Goal: Information Seeking & Learning: Learn about a topic

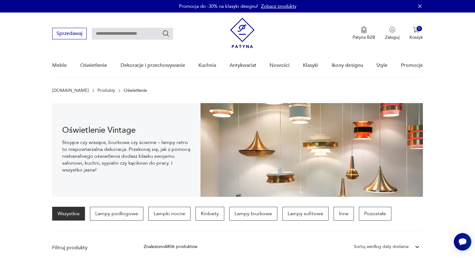
click at [125, 35] on input "text" at bounding box center [132, 34] width 81 height 12
type input "*****"
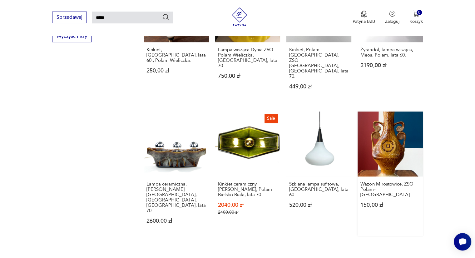
scroll to position [426, 0]
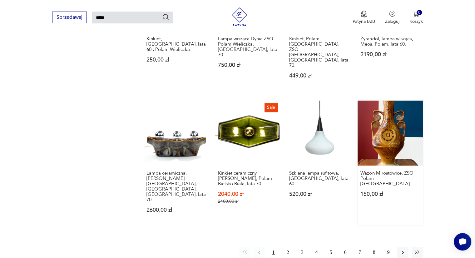
click at [288, 247] on button "2" at bounding box center [287, 252] width 11 height 11
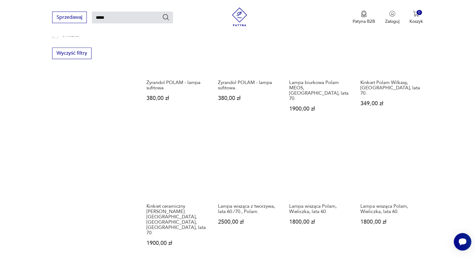
scroll to position [402, 0]
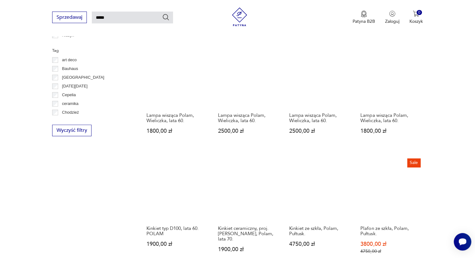
scroll to position [320, 0]
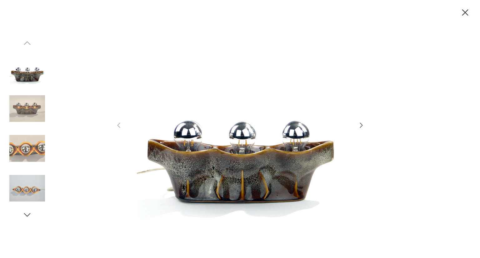
click at [360, 127] on icon "button" at bounding box center [360, 124] width 7 height 7
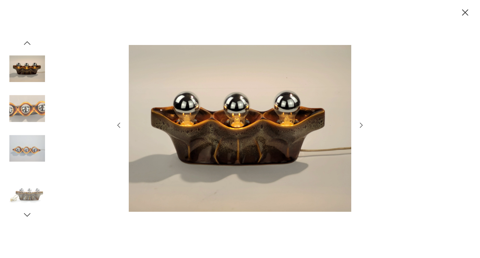
click at [360, 127] on icon "button" at bounding box center [361, 125] width 3 height 5
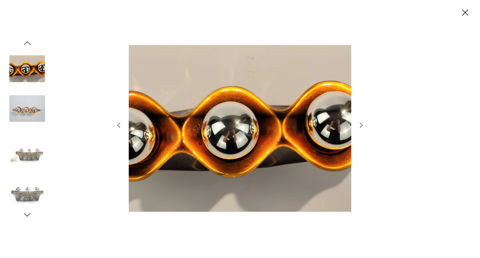
click at [361, 127] on icon "button" at bounding box center [360, 124] width 7 height 7
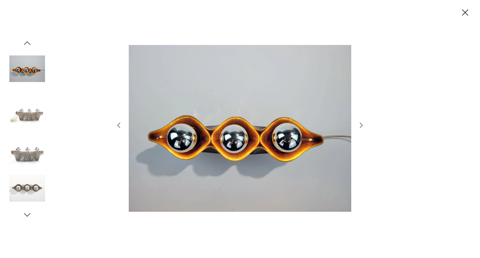
click at [360, 127] on icon "button" at bounding box center [361, 125] width 3 height 5
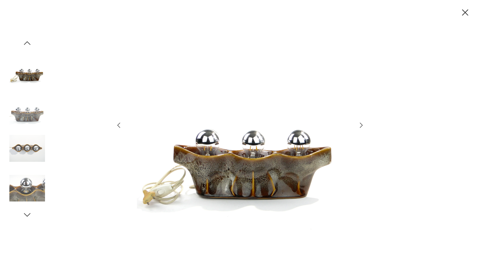
click at [460, 15] on icon "button" at bounding box center [464, 12] width 11 height 11
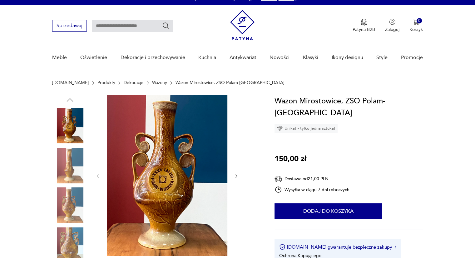
scroll to position [8, 0]
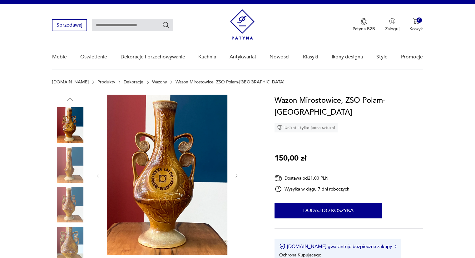
click at [236, 177] on icon "button" at bounding box center [236, 175] width 5 height 5
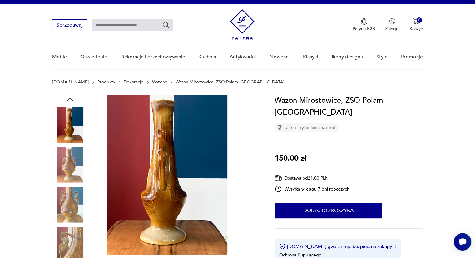
scroll to position [0, 0]
click at [236, 176] on icon "button" at bounding box center [236, 175] width 5 height 5
